Goal: Task Accomplishment & Management: Use online tool/utility

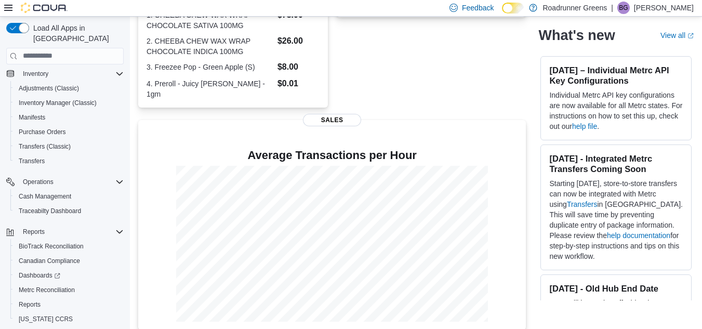
scroll to position [129, 0]
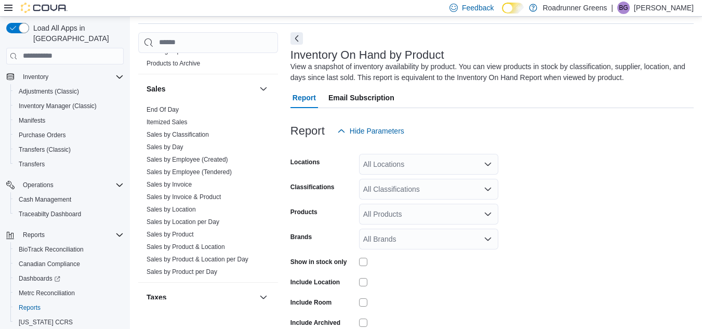
scroll to position [692, 0]
click at [175, 185] on link "Sales by Invoice" at bounding box center [169, 183] width 45 height 7
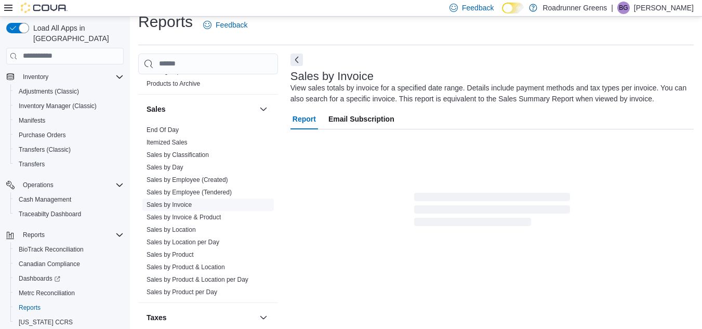
scroll to position [35, 0]
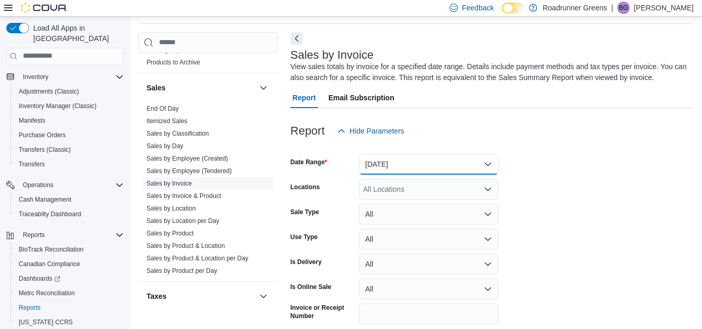
click at [449, 164] on button "Yesterday" at bounding box center [428, 164] width 139 height 21
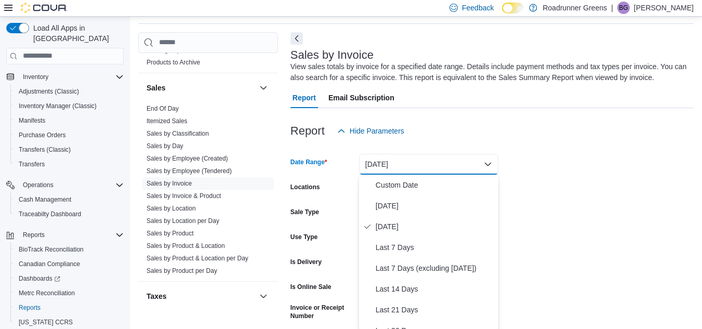
scroll to position [36, 0]
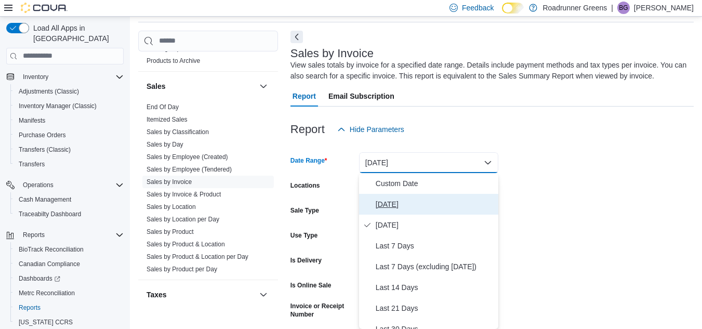
click at [411, 205] on span "Today" at bounding box center [435, 204] width 119 height 12
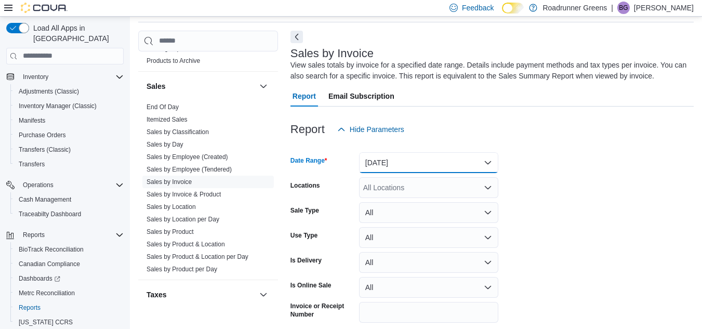
scroll to position [80, 0]
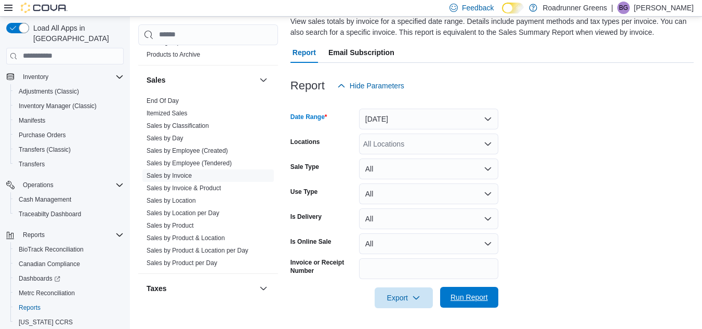
click at [460, 301] on span "Run Report" at bounding box center [469, 297] width 37 height 10
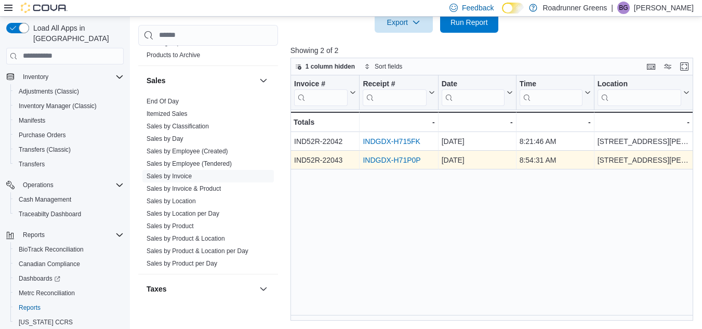
click at [391, 156] on link "INDGDX-H71P0P" at bounding box center [392, 160] width 58 height 8
